Goal: Information Seeking & Learning: Learn about a topic

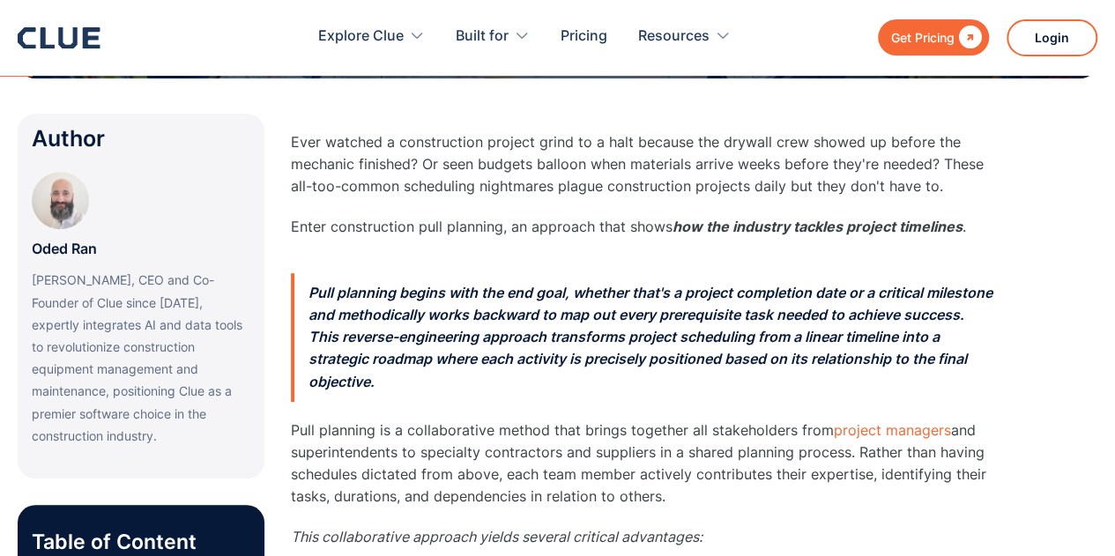
scroll to position [441, 0]
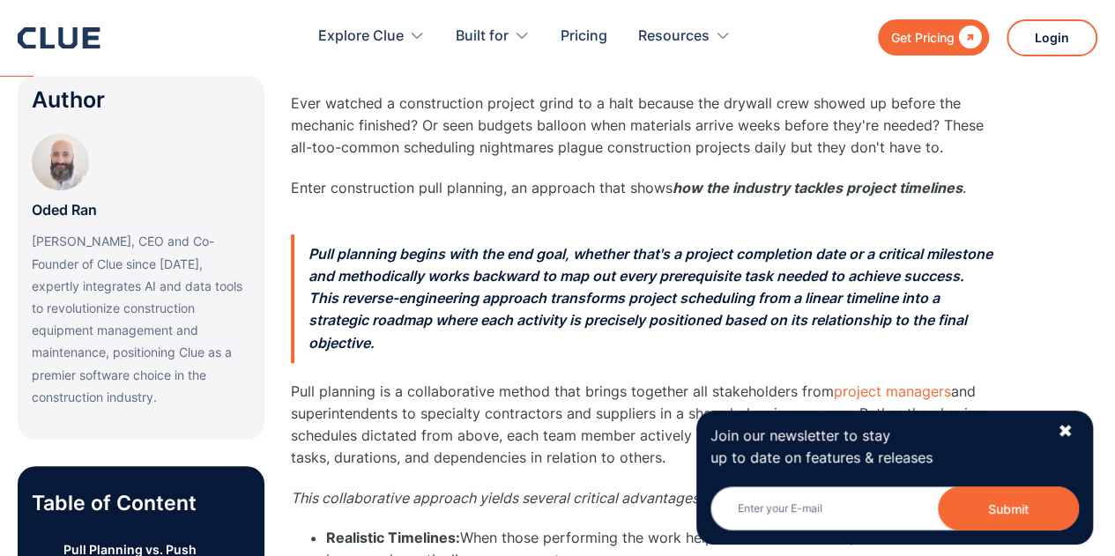
click at [464, 352] on p "Pull planning begins with the end goal, whether that's a project completion dat…" at bounding box center [643, 299] width 705 height 129
click at [1065, 428] on div "✖" at bounding box center [1065, 432] width 15 height 22
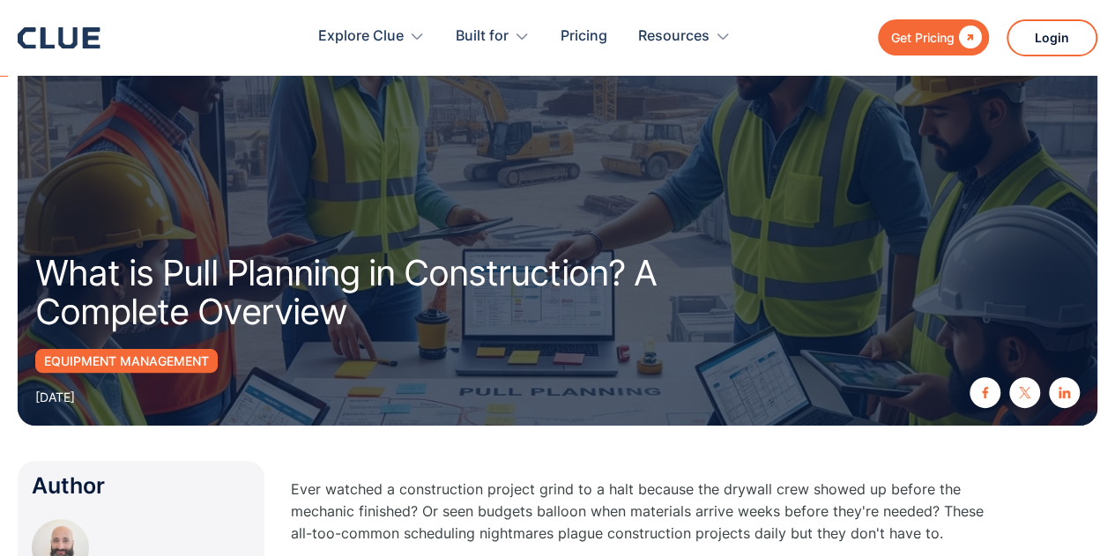
scroll to position [0, 0]
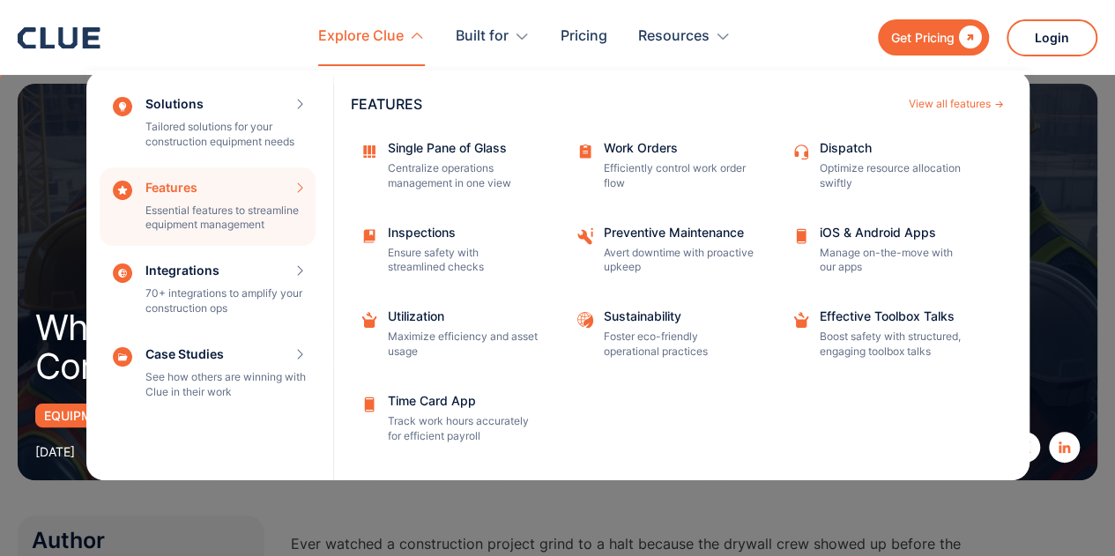
click at [51, 151] on nav "Solutions Tailored solutions for your construction equipment needs SOLUTIONS Vi…" at bounding box center [558, 273] width 1080 height 414
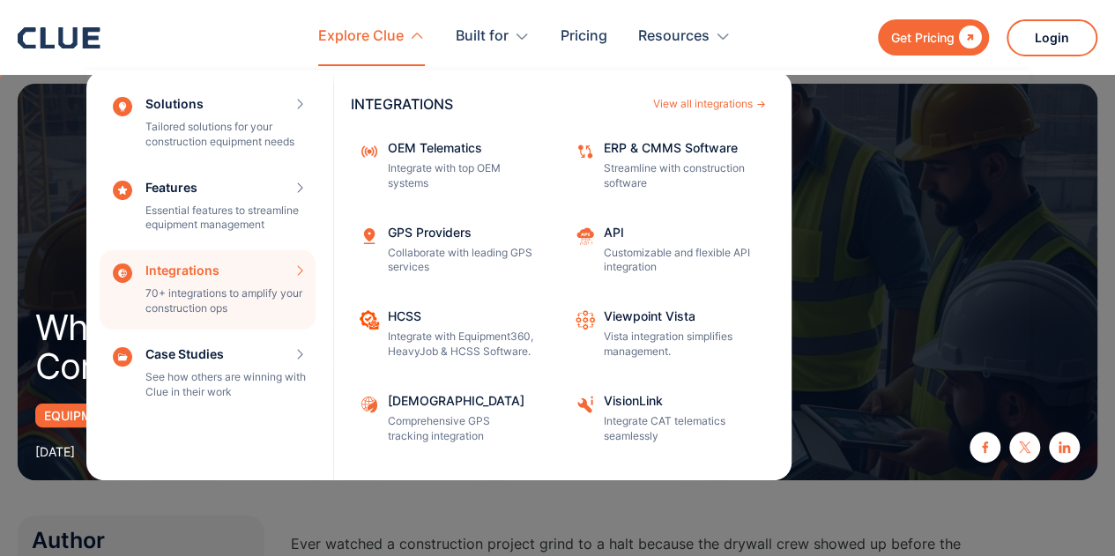
click at [884, 276] on div "Solutions Tailored solutions for your construction equipment needs SOLUTIONS Vi…" at bounding box center [557, 276] width 943 height 410
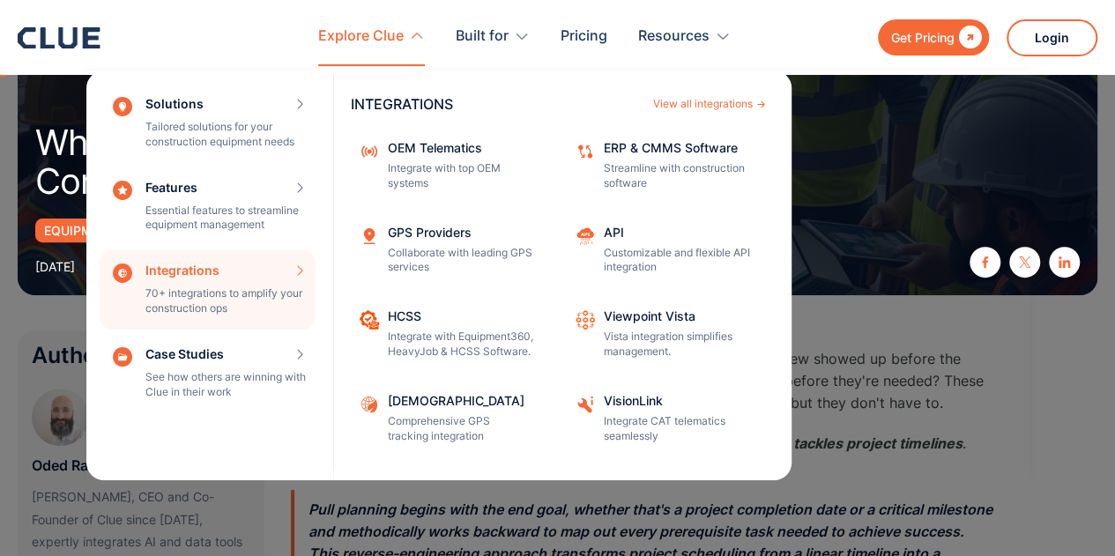
scroll to position [264, 0]
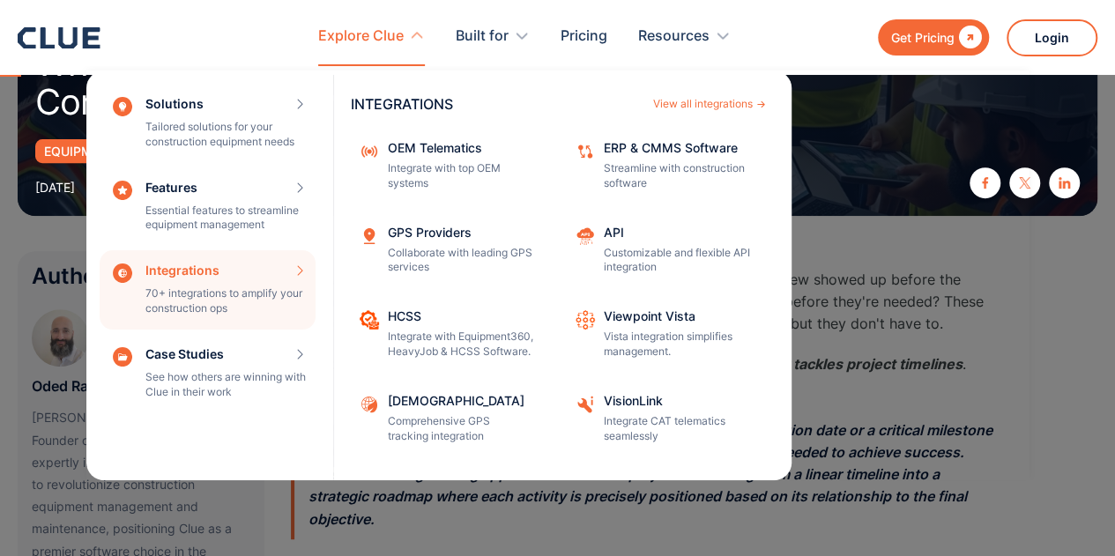
click at [882, 276] on div "Solutions Tailored solutions for your construction equipment needs SOLUTIONS Vi…" at bounding box center [557, 276] width 943 height 410
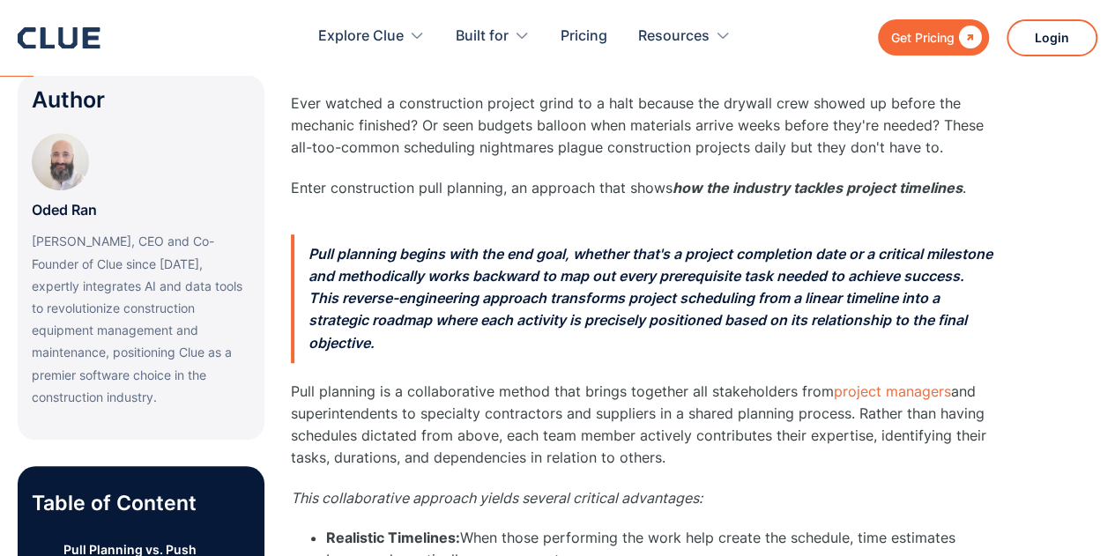
scroll to position [529, 0]
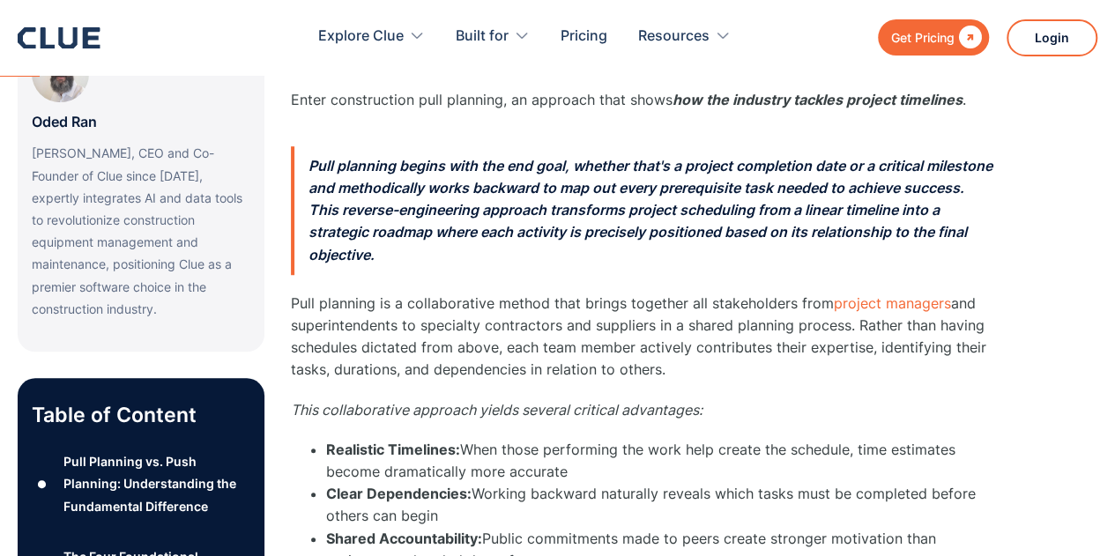
click at [490, 167] on p "Pull planning begins with the end goal, whether that's a project completion dat…" at bounding box center [643, 210] width 705 height 129
click at [670, 163] on p "Pull planning begins with the end goal, whether that's a project completion dat…" at bounding box center [643, 210] width 705 height 129
click at [808, 170] on p "Pull planning begins with the end goal, whether that's a project completion dat…" at bounding box center [643, 210] width 705 height 129
click at [554, 193] on p "Pull planning begins with the end goal, whether that's a project completion dat…" at bounding box center [643, 210] width 705 height 129
click at [754, 195] on p "Pull planning begins with the end goal, whether that's a project completion dat…" at bounding box center [643, 210] width 705 height 129
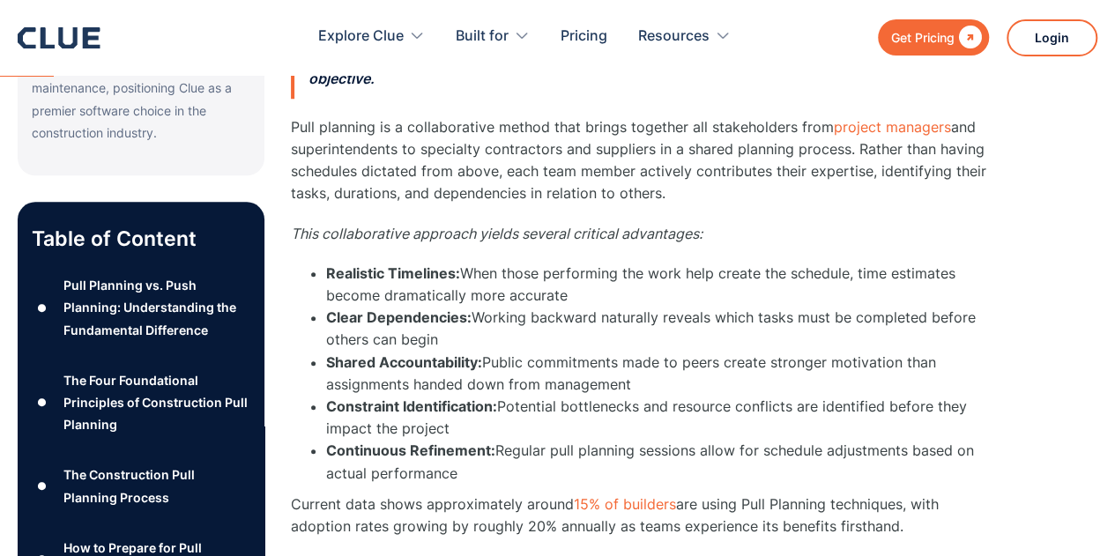
scroll to position [793, 0]
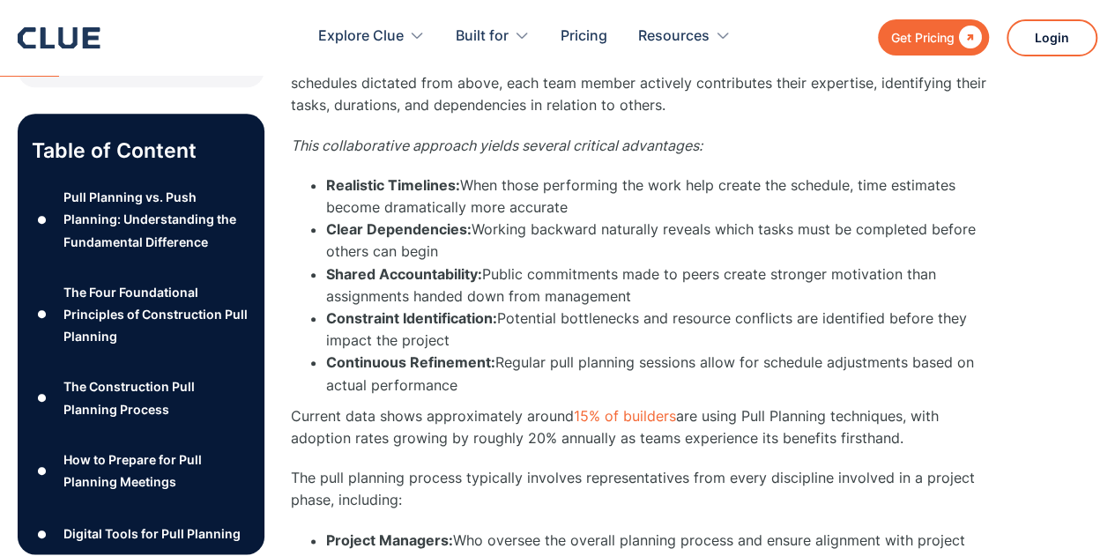
click at [534, 186] on li "Realistic Timelines: When those performing the work help create the schedule, t…" at bounding box center [661, 197] width 670 height 44
click at [755, 188] on li "Realistic Timelines: When those performing the work help create the schedule, t…" at bounding box center [661, 197] width 670 height 44
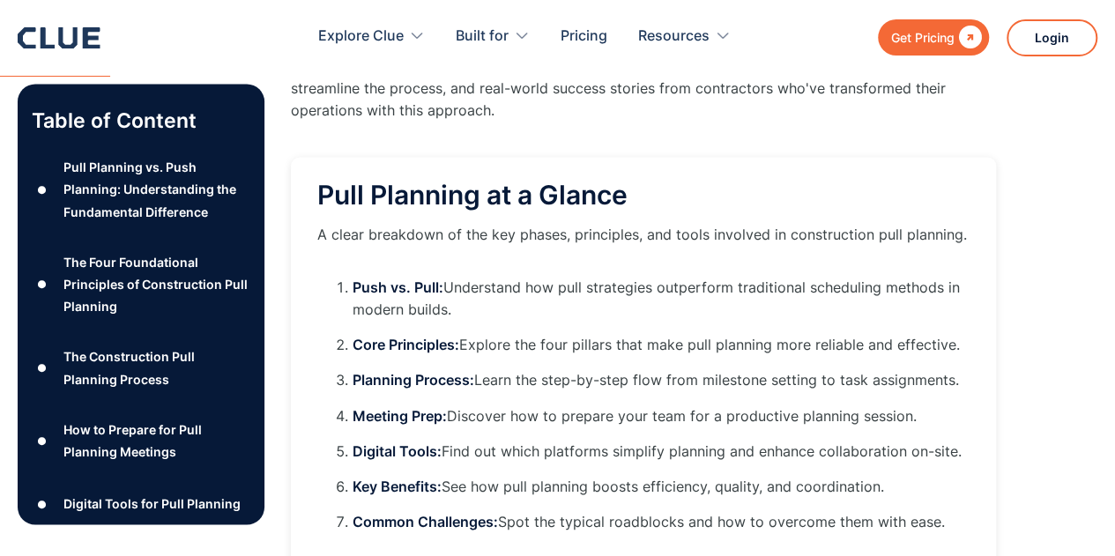
scroll to position [1587, 0]
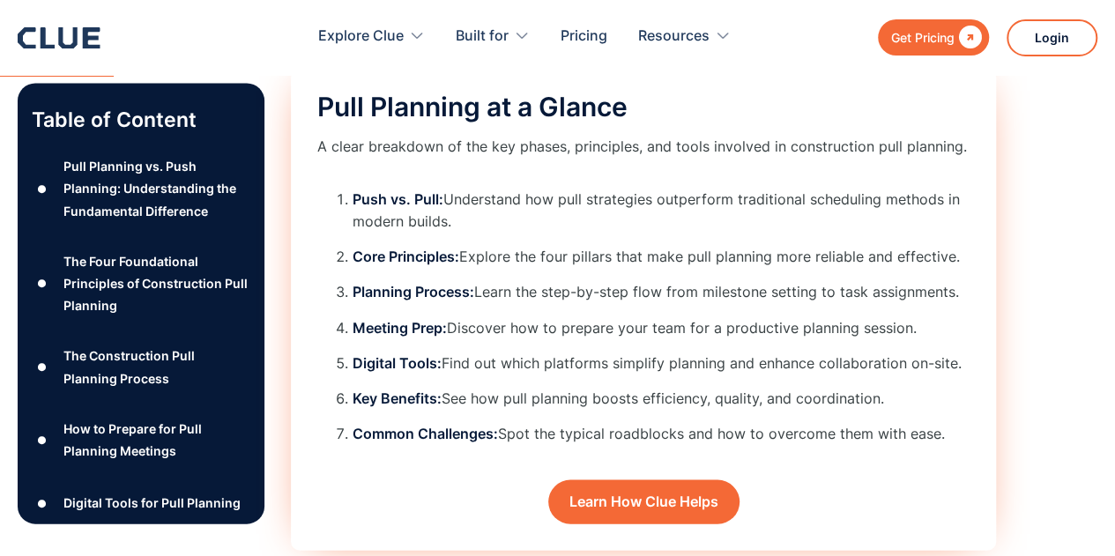
click at [389, 200] on strong "Push vs. Pull:" at bounding box center [398, 199] width 91 height 18
click at [409, 220] on li "Push vs. Pull: Understand how pull strategies outperform traditional scheduling…" at bounding box center [661, 210] width 617 height 44
click at [413, 296] on strong "Planning Process:" at bounding box center [414, 291] width 122 height 18
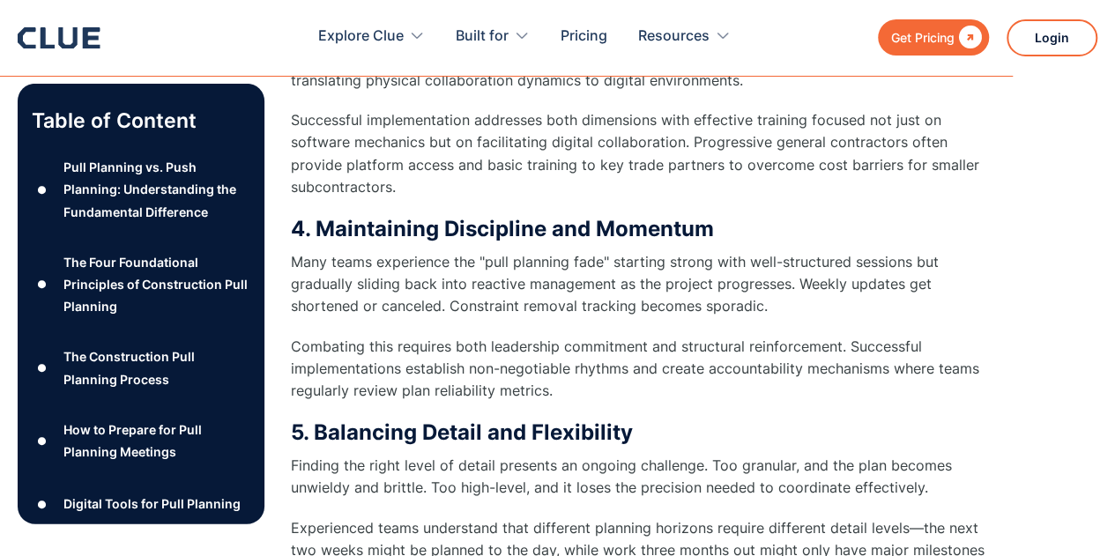
scroll to position [15693, 0]
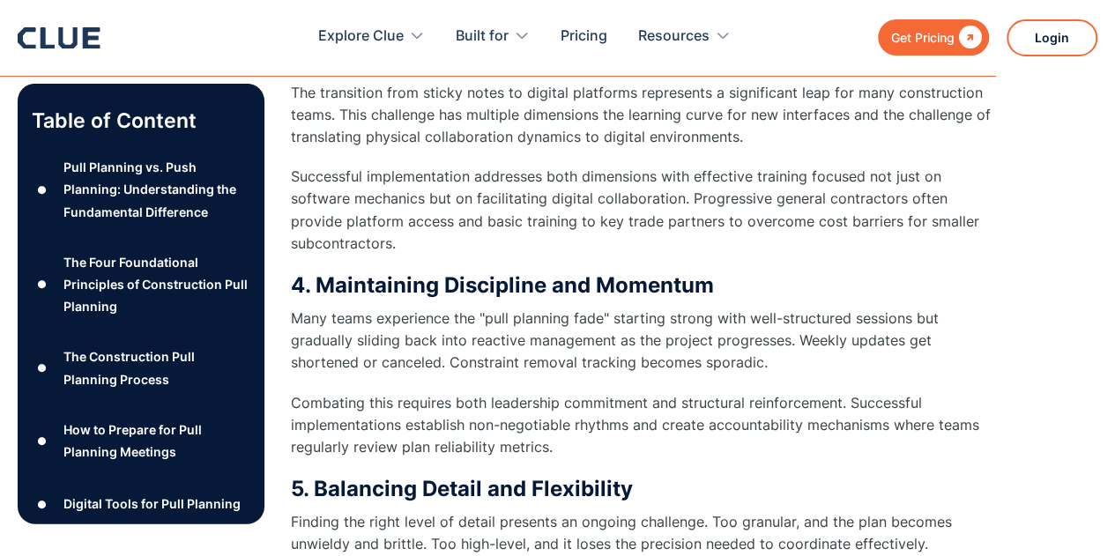
click at [148, 433] on div "How to Prepare for Pull Planning Meetings" at bounding box center [156, 441] width 187 height 44
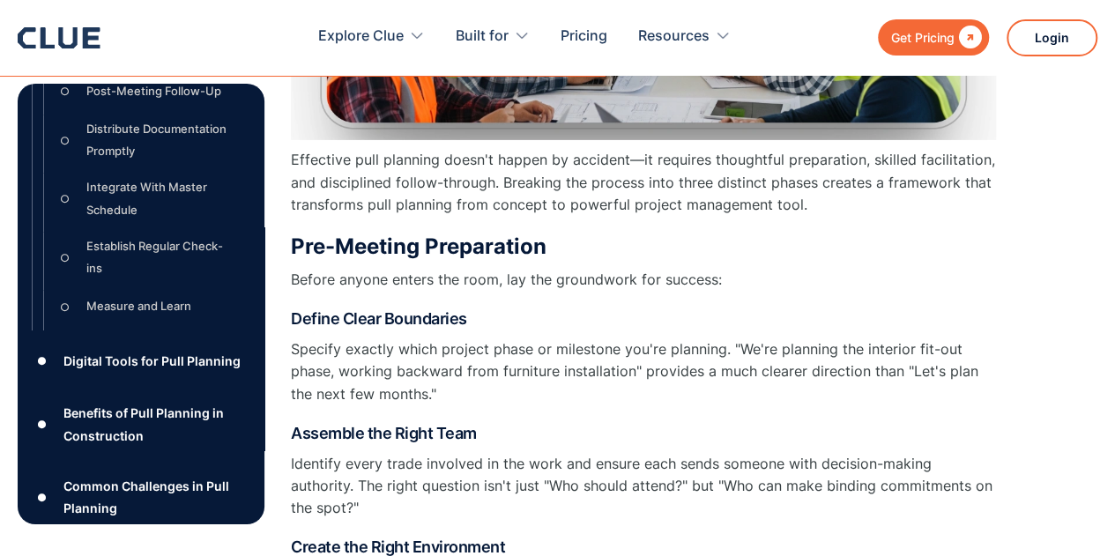
scroll to position [1104, 0]
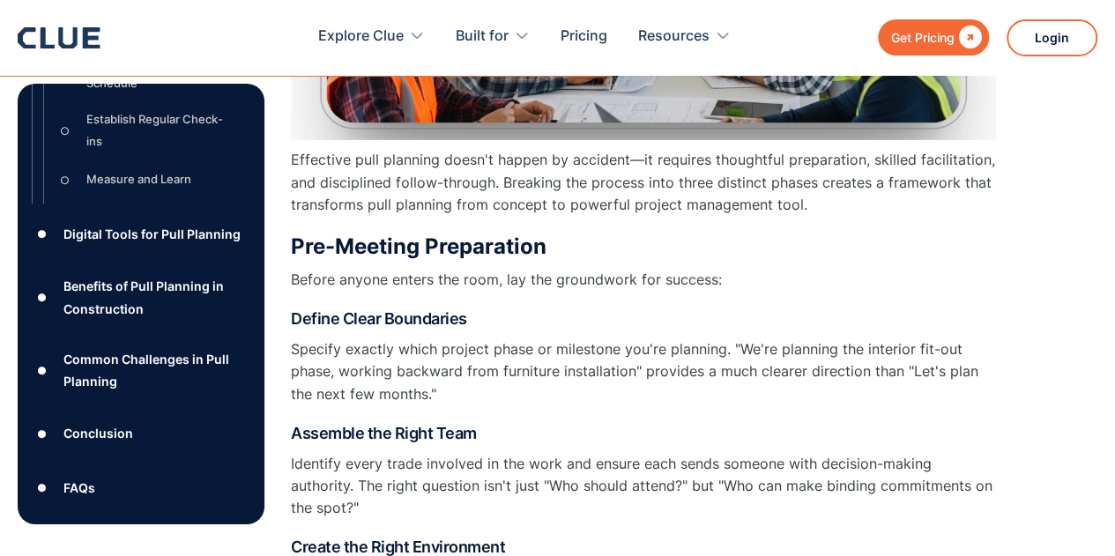
click at [86, 493] on div "FAQs" at bounding box center [79, 488] width 32 height 22
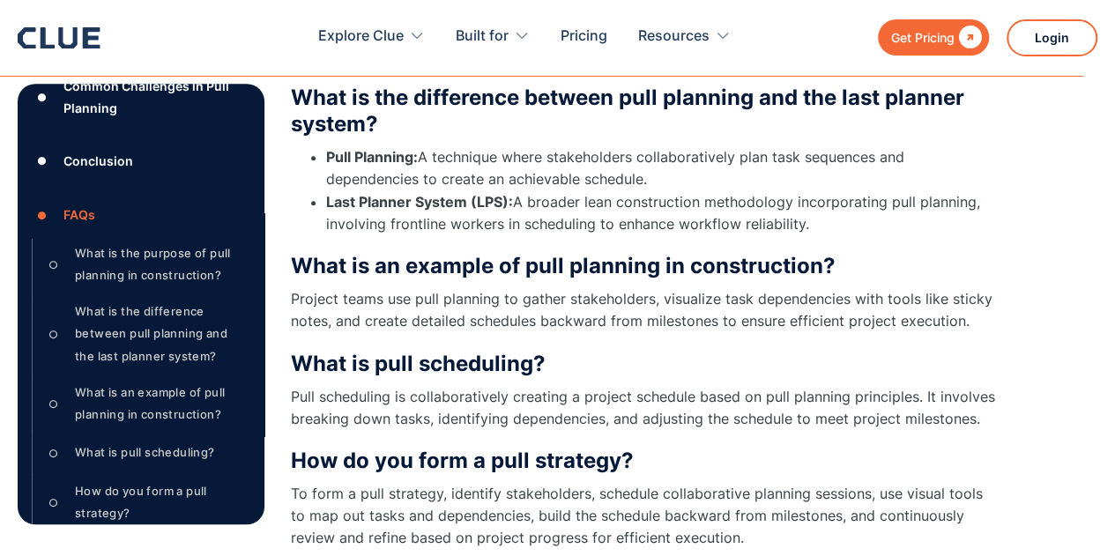
scroll to position [548, 0]
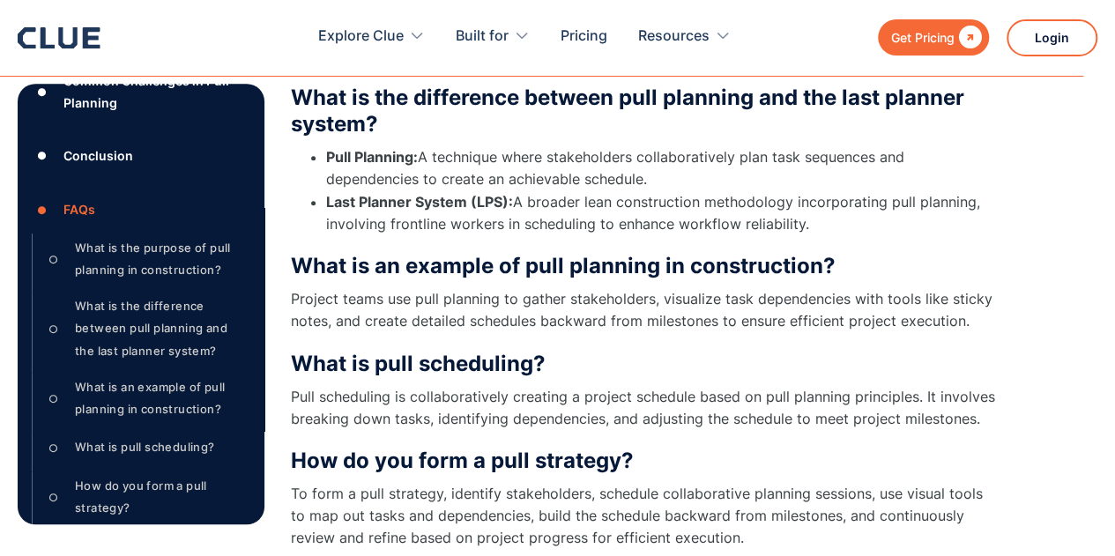
click at [169, 451] on div "What is pull scheduling?" at bounding box center [145, 447] width 140 height 22
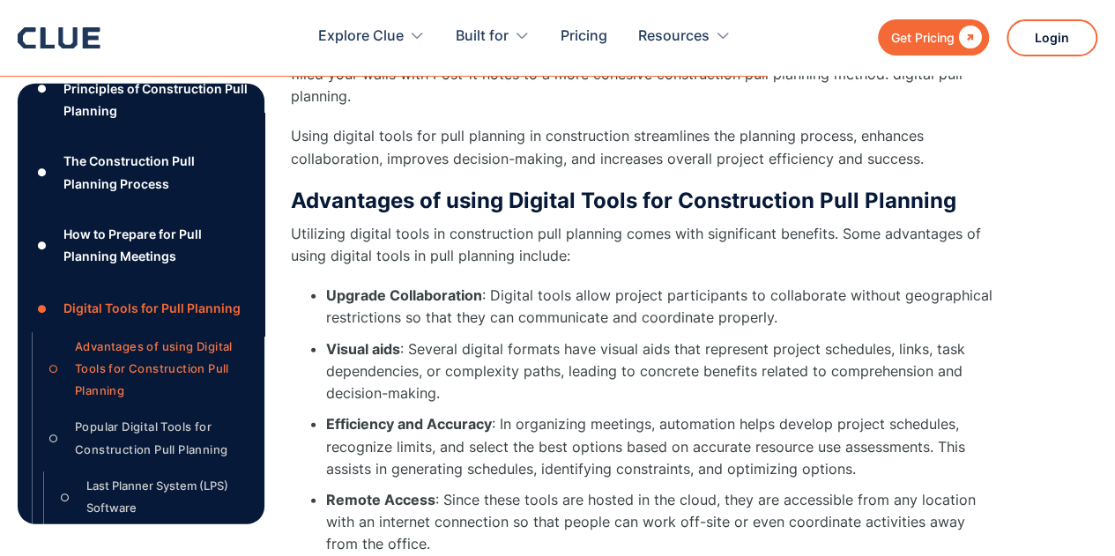
scroll to position [12039, 0]
